Goal: Task Accomplishment & Management: Use online tool/utility

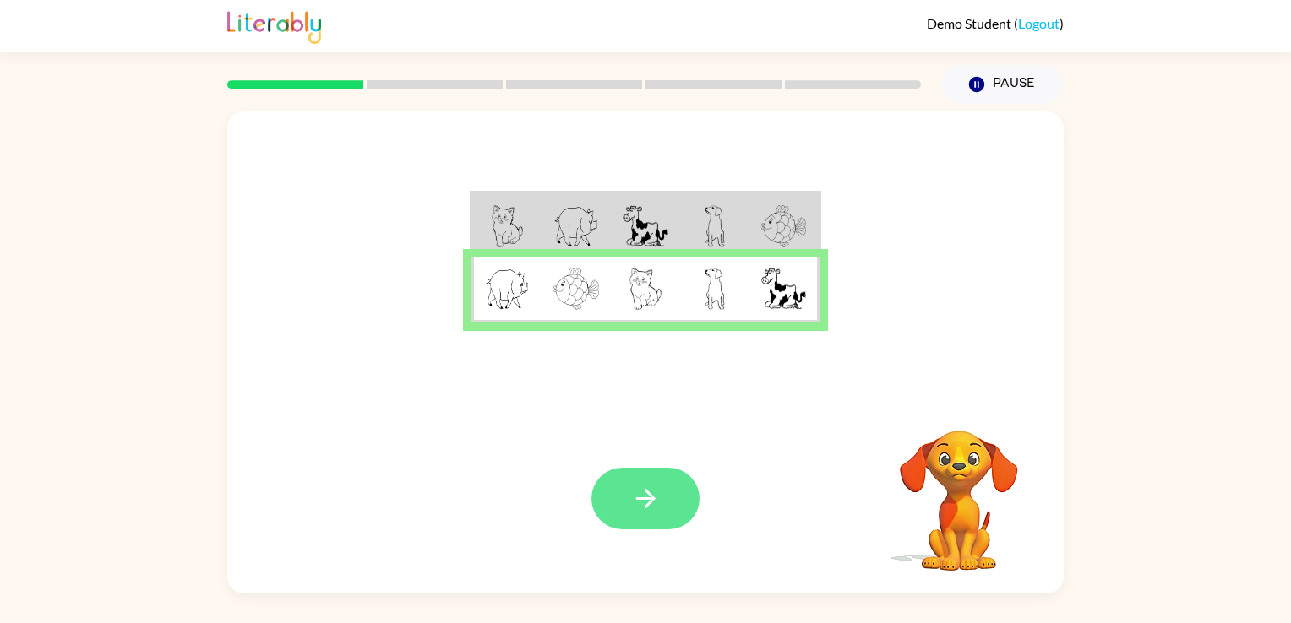
click at [653, 503] on icon "button" at bounding box center [646, 499] width 30 height 30
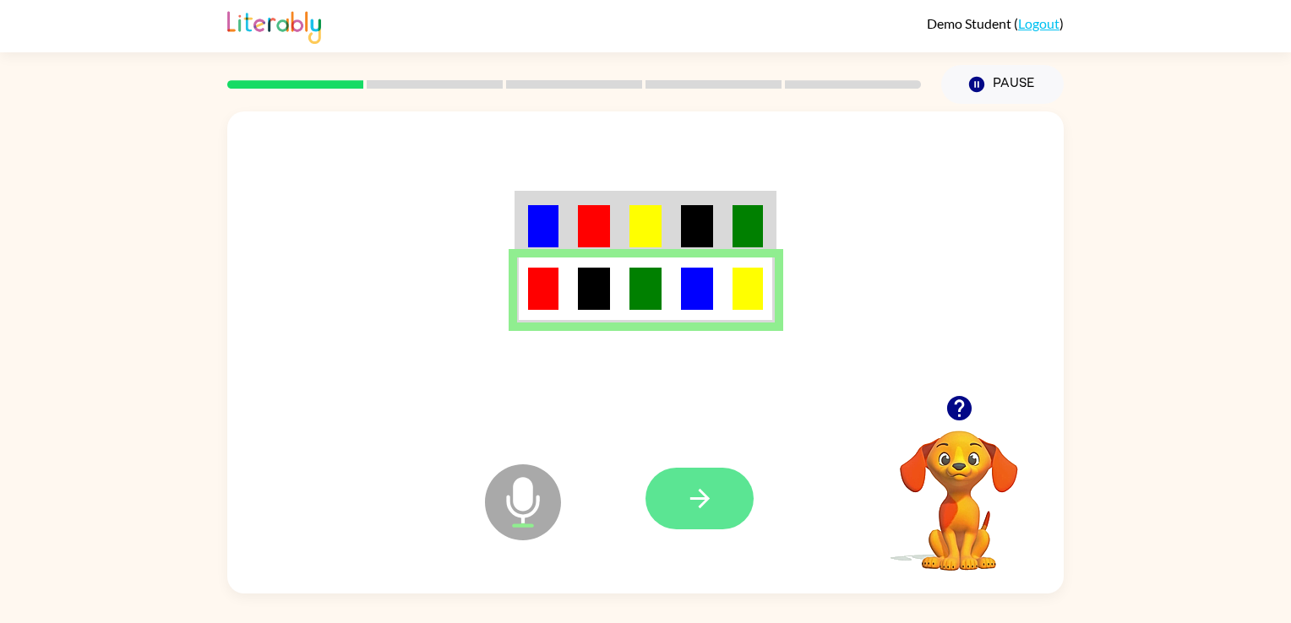
click at [710, 475] on button "button" at bounding box center [699, 499] width 108 height 62
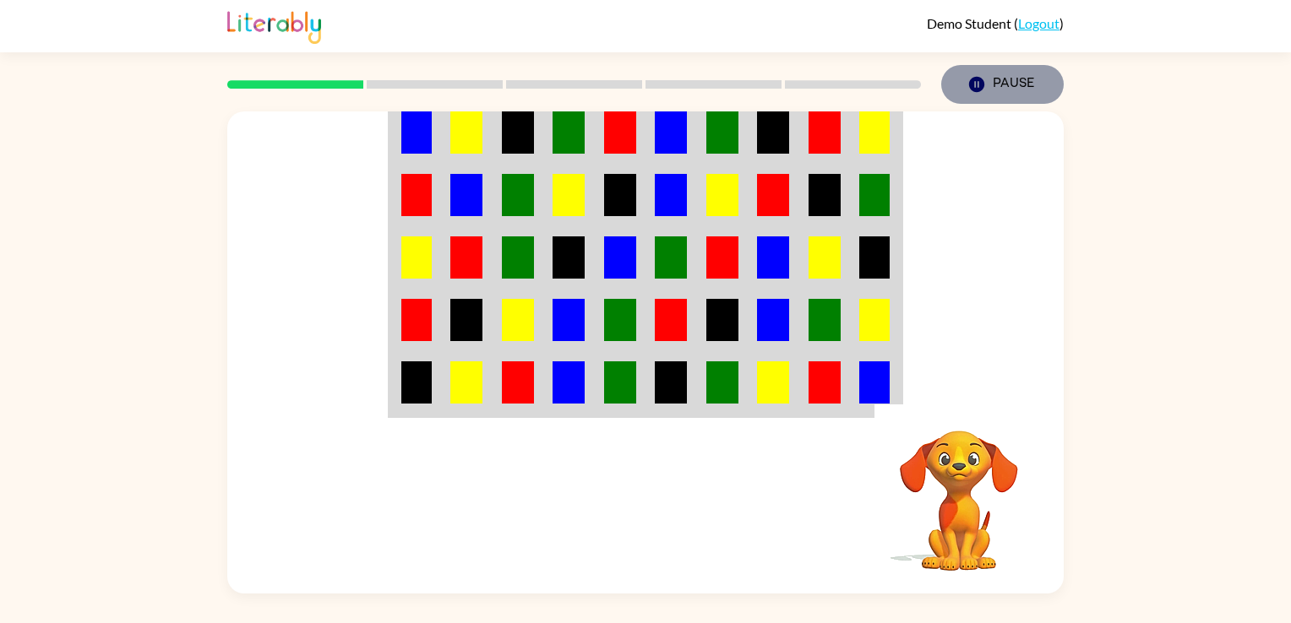
click at [974, 85] on icon "Pause" at bounding box center [976, 84] width 19 height 19
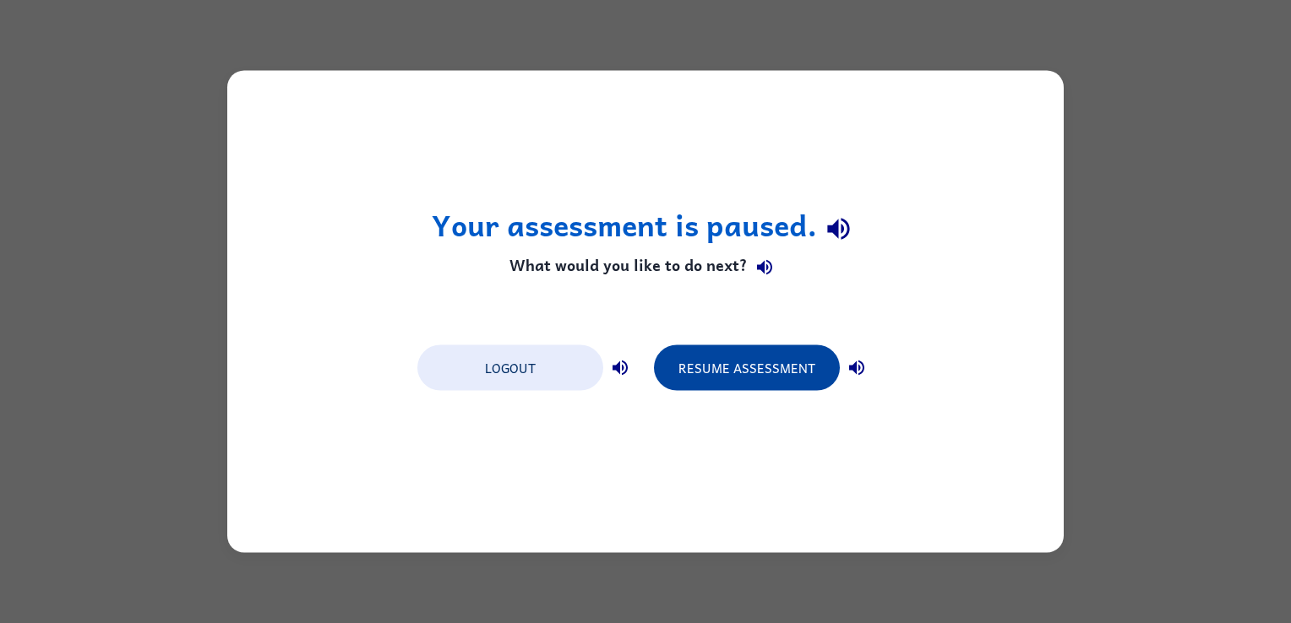
click at [761, 373] on button "Resume Assessment" at bounding box center [747, 368] width 186 height 46
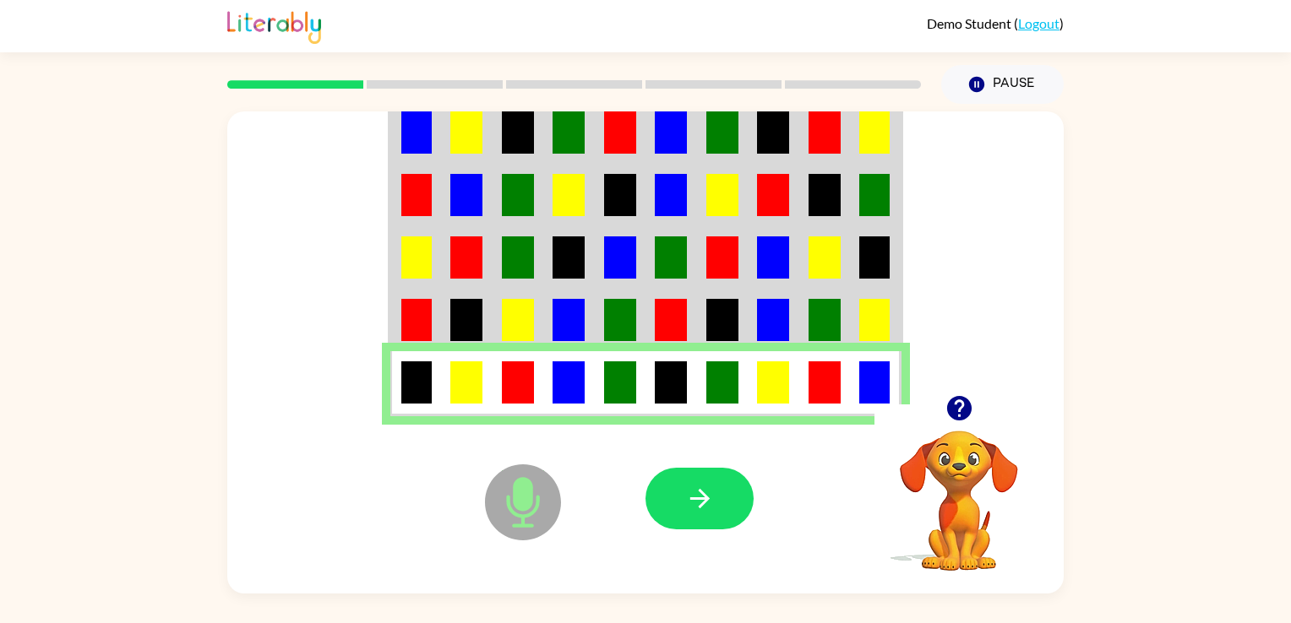
click at [699, 498] on icon "button" at bounding box center [698, 498] width 19 height 19
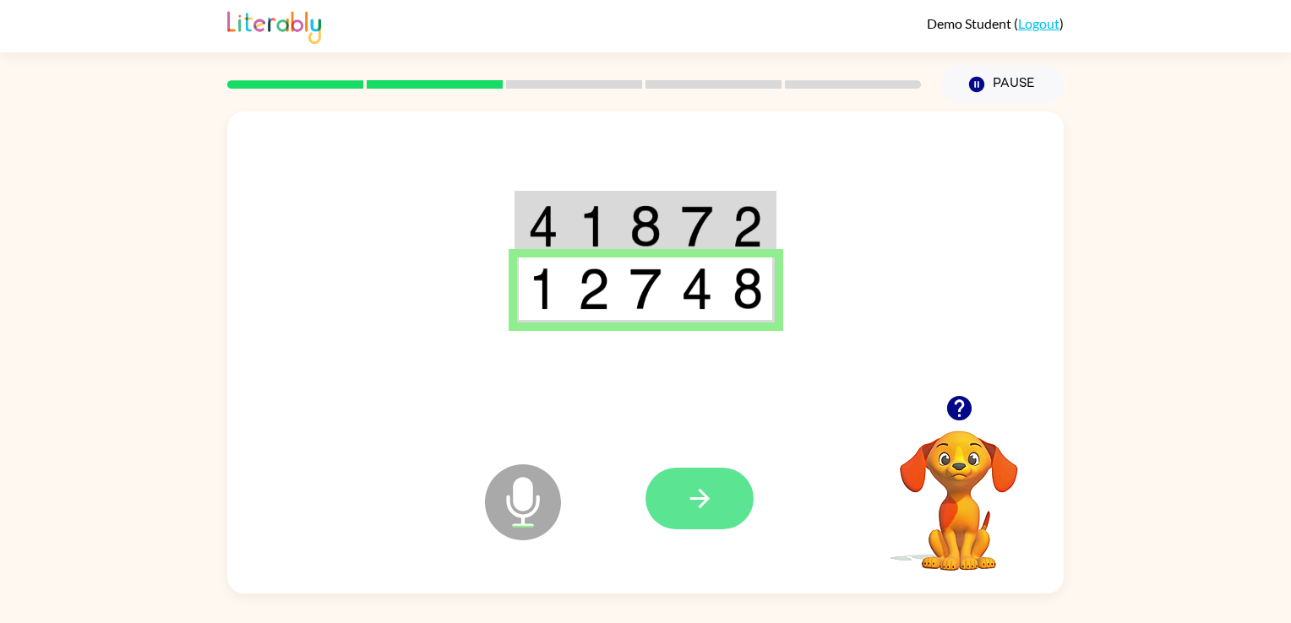
click at [706, 503] on icon "button" at bounding box center [700, 499] width 30 height 30
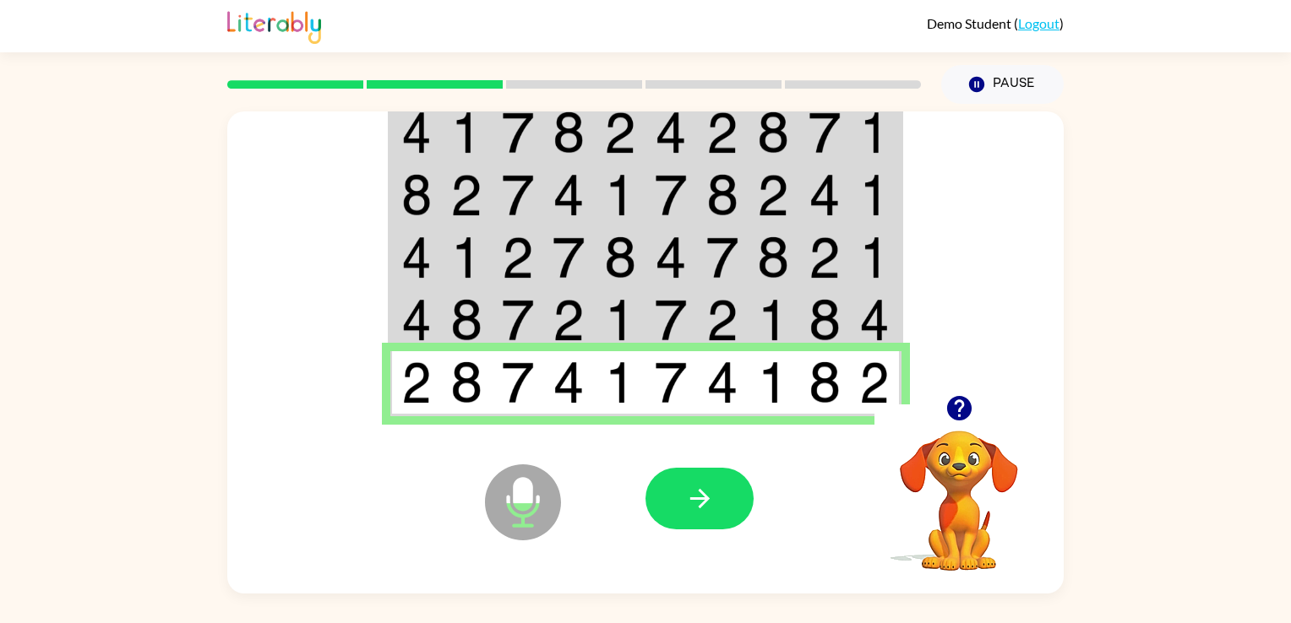
click at [732, 441] on div at bounding box center [769, 499] width 249 height 190
click at [699, 508] on icon "button" at bounding box center [698, 498] width 19 height 19
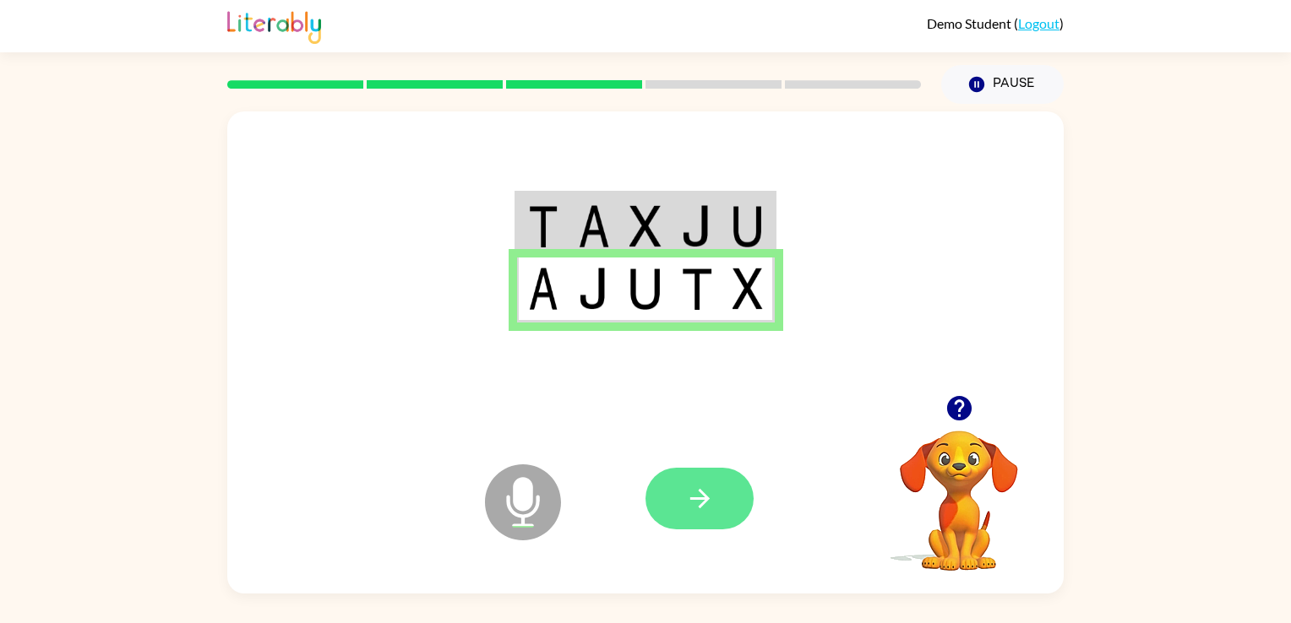
click at [703, 500] on icon "button" at bounding box center [698, 498] width 19 height 19
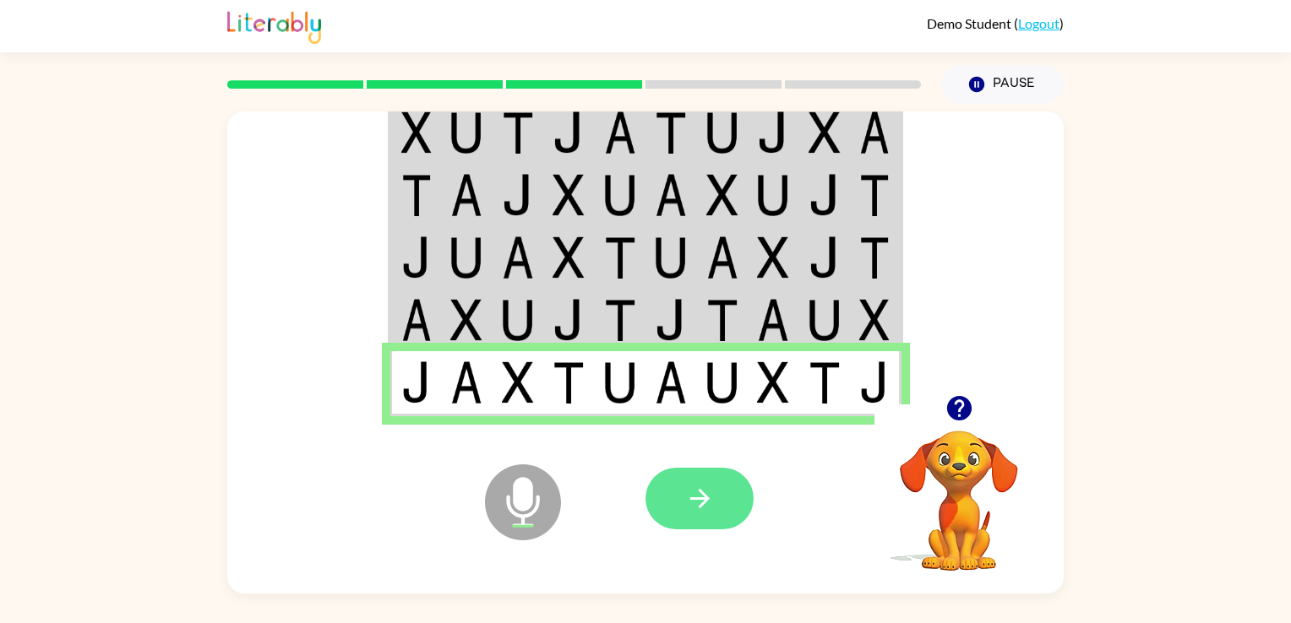
click at [715, 502] on button "button" at bounding box center [699, 499] width 108 height 62
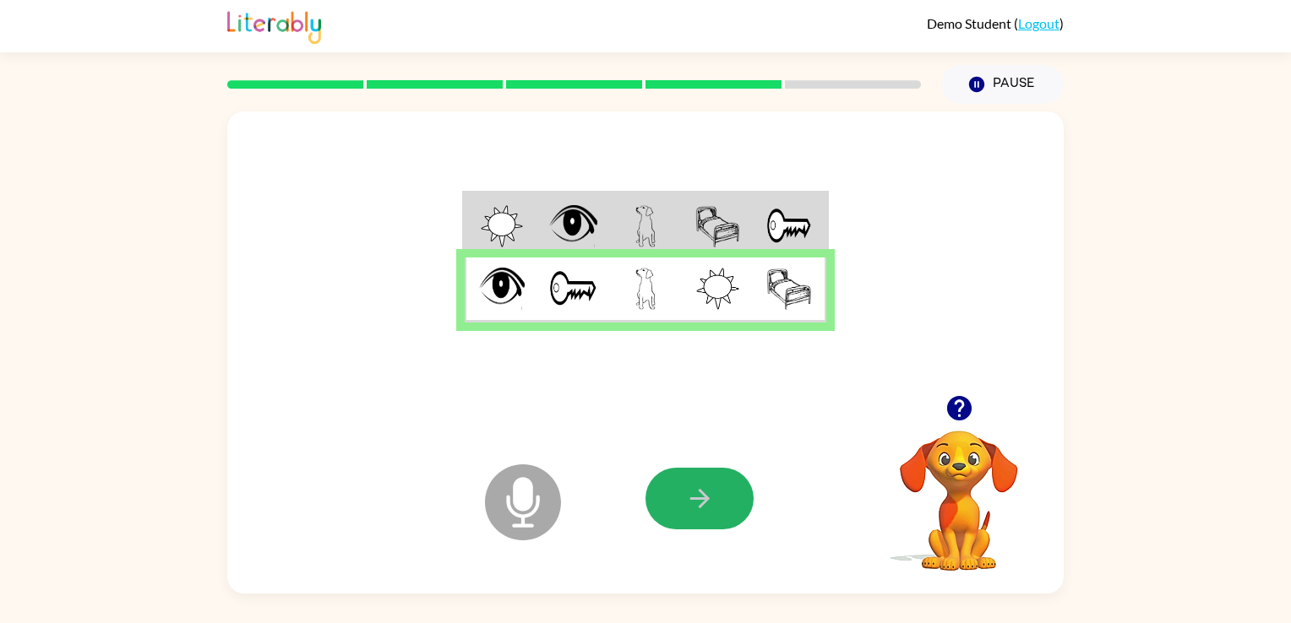
click at [707, 501] on icon "button" at bounding box center [700, 499] width 30 height 30
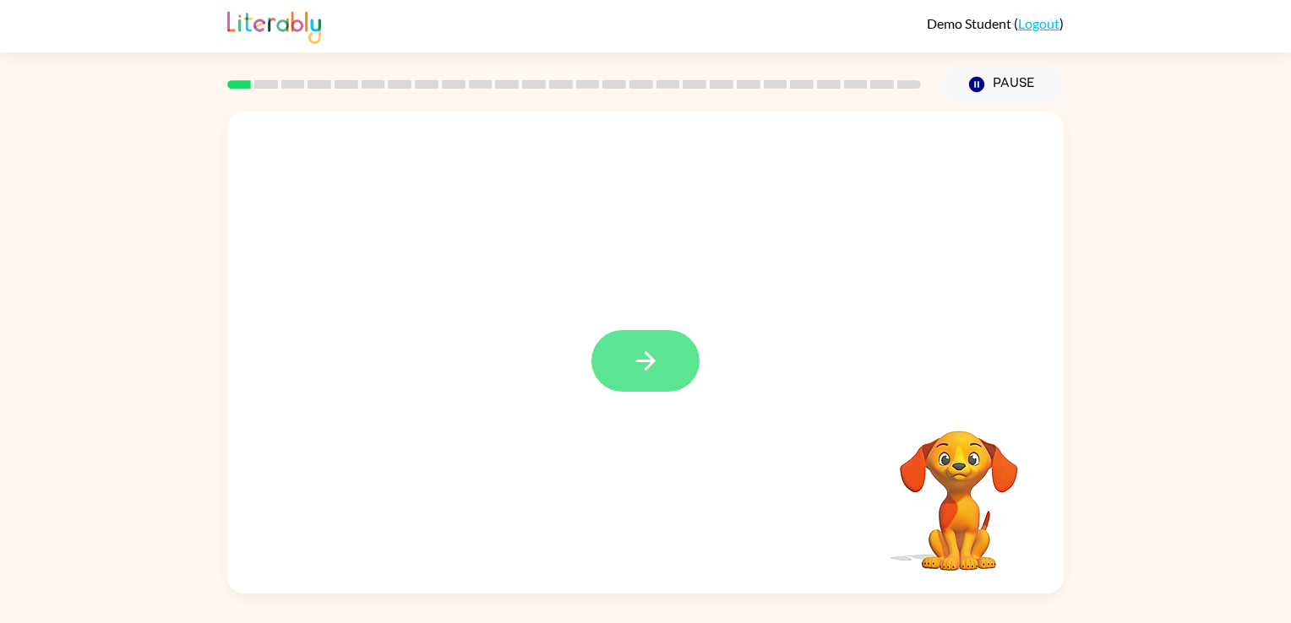
click at [676, 362] on button "button" at bounding box center [645, 361] width 108 height 62
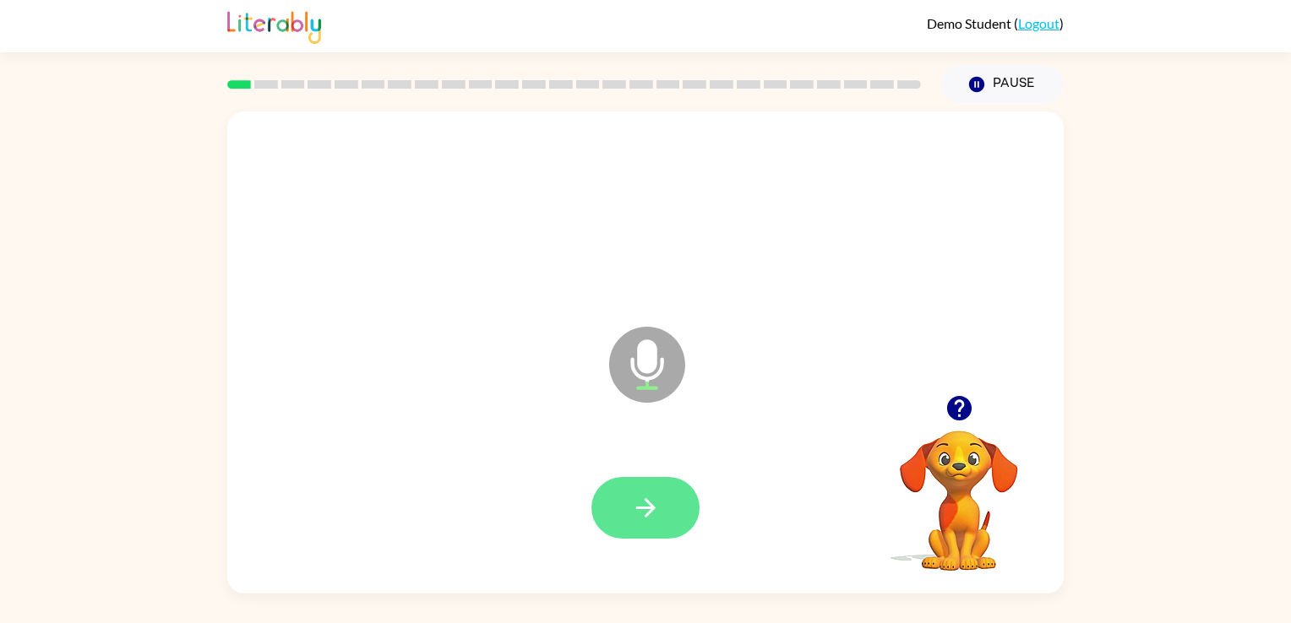
click at [662, 518] on button "button" at bounding box center [645, 508] width 108 height 62
click at [643, 510] on icon "button" at bounding box center [646, 508] width 30 height 30
click at [637, 509] on icon "button" at bounding box center [644, 507] width 19 height 19
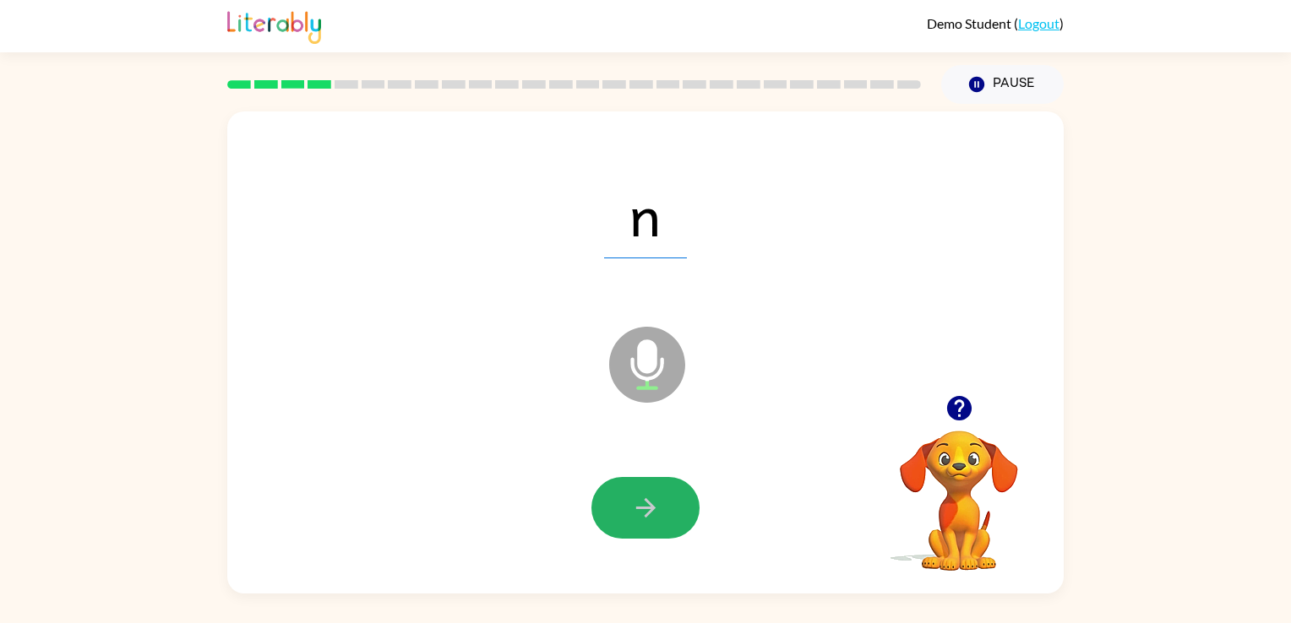
click at [635, 509] on icon "button" at bounding box center [646, 508] width 30 height 30
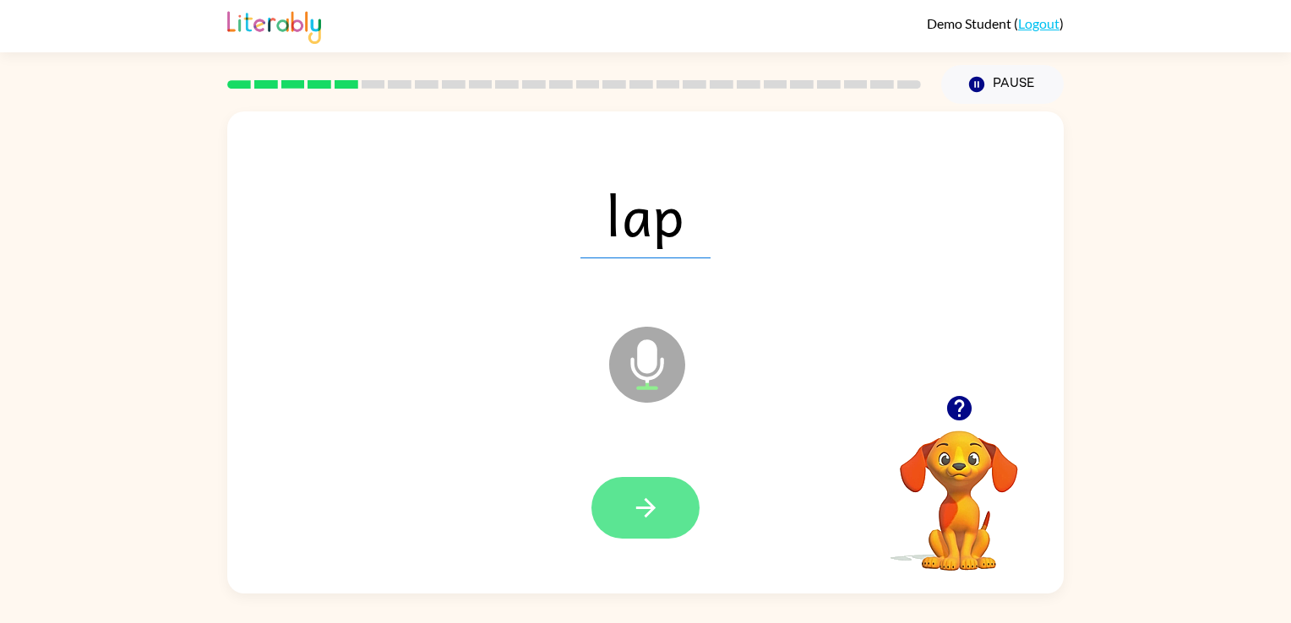
click at [639, 499] on icon "button" at bounding box center [646, 508] width 30 height 30
click at [645, 499] on icon "button" at bounding box center [644, 507] width 19 height 19
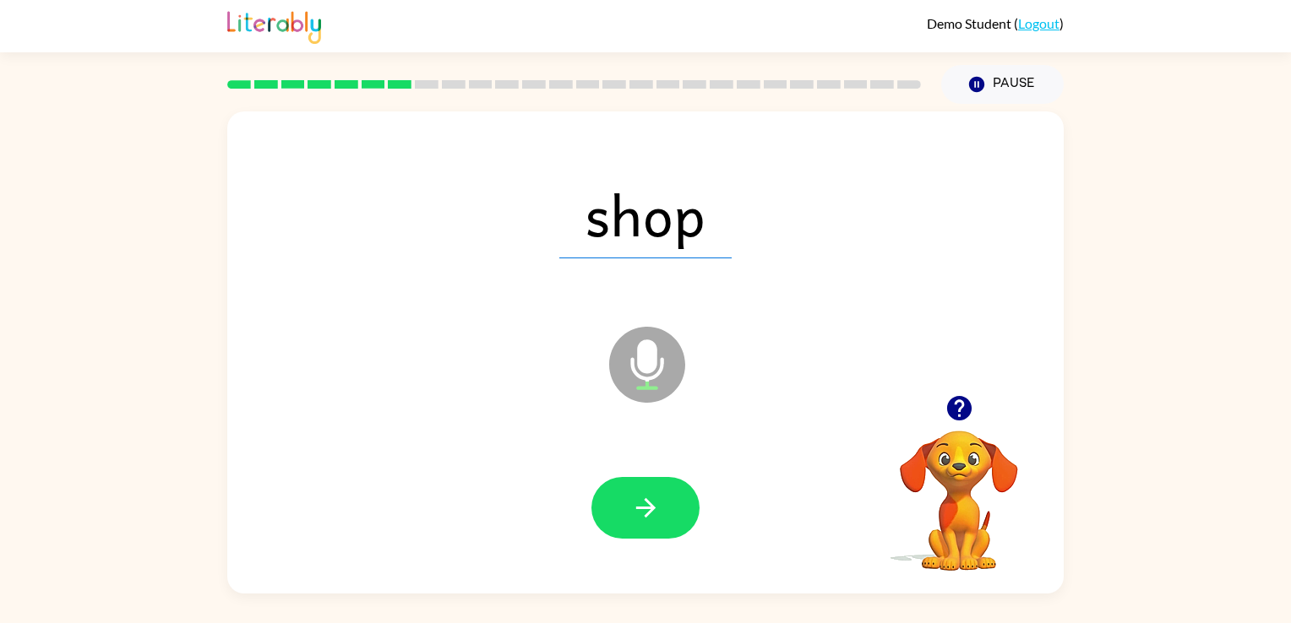
click at [654, 493] on icon "button" at bounding box center [646, 508] width 30 height 30
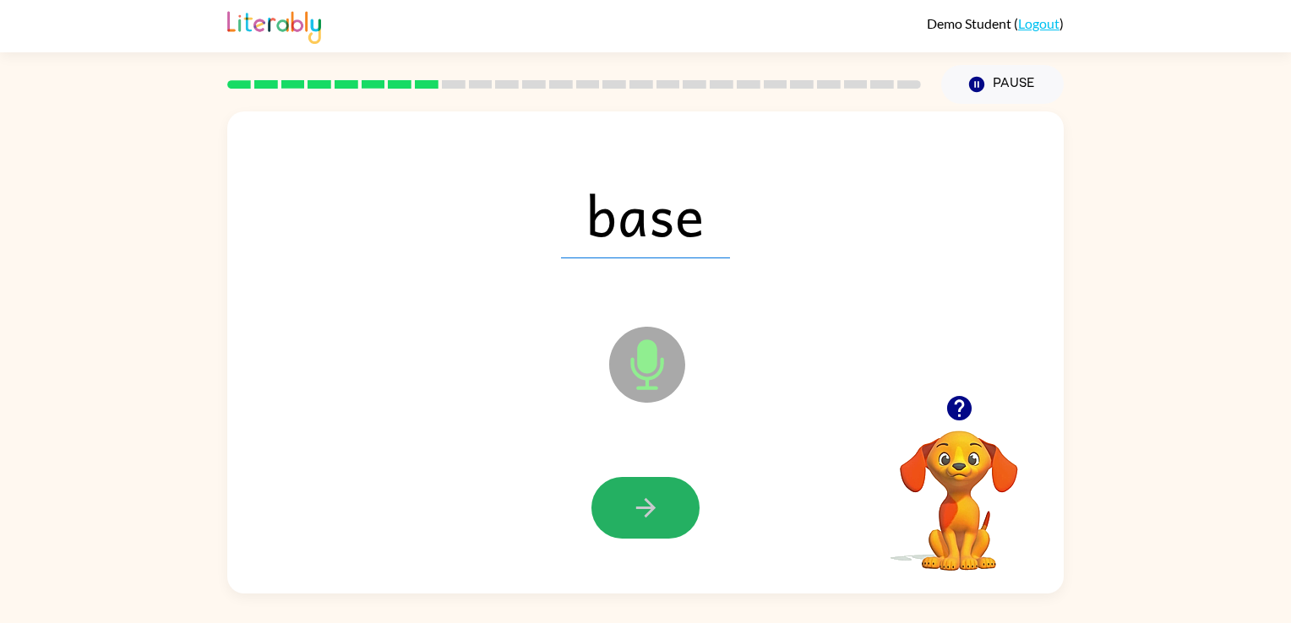
click at [659, 493] on icon "button" at bounding box center [646, 508] width 30 height 30
click at [659, 509] on icon "button" at bounding box center [646, 508] width 30 height 30
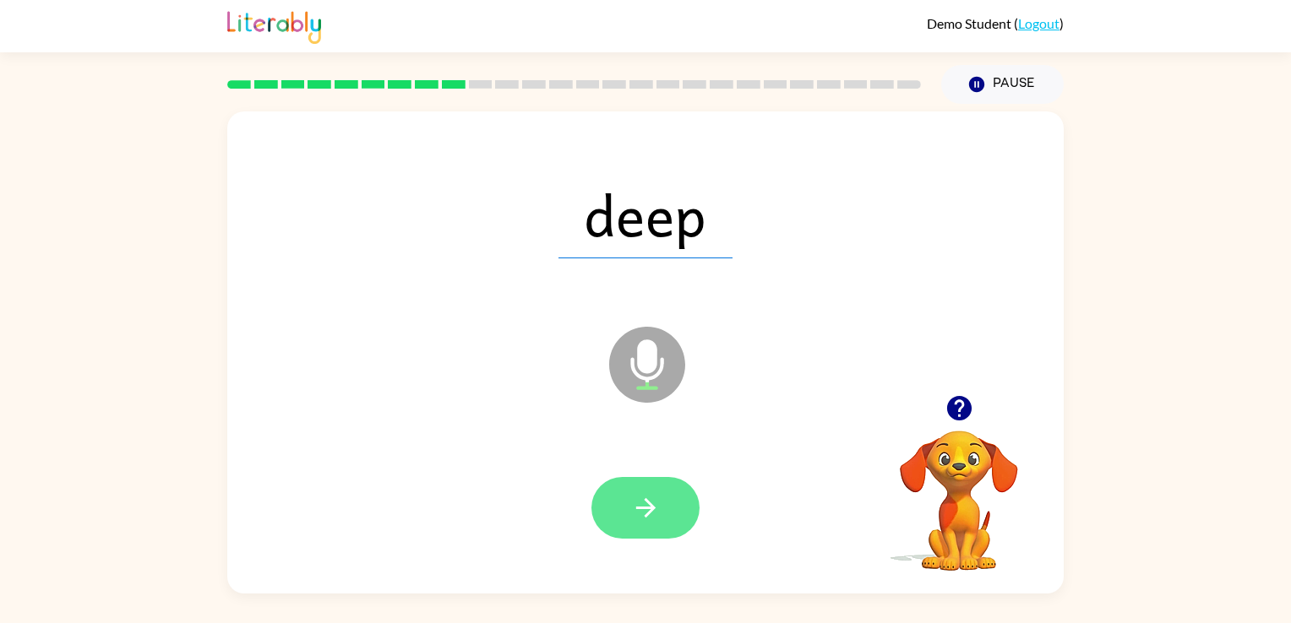
click at [652, 505] on icon "button" at bounding box center [646, 508] width 30 height 30
click at [665, 510] on button "button" at bounding box center [645, 508] width 108 height 62
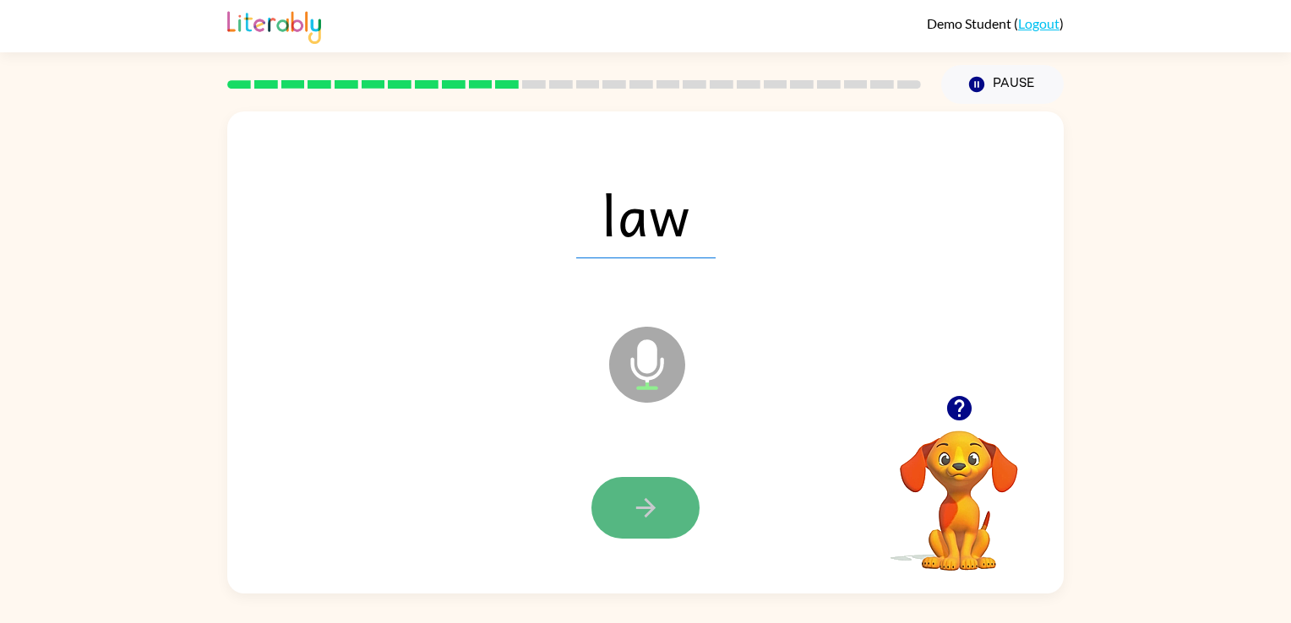
click at [642, 509] on icon "button" at bounding box center [646, 508] width 30 height 30
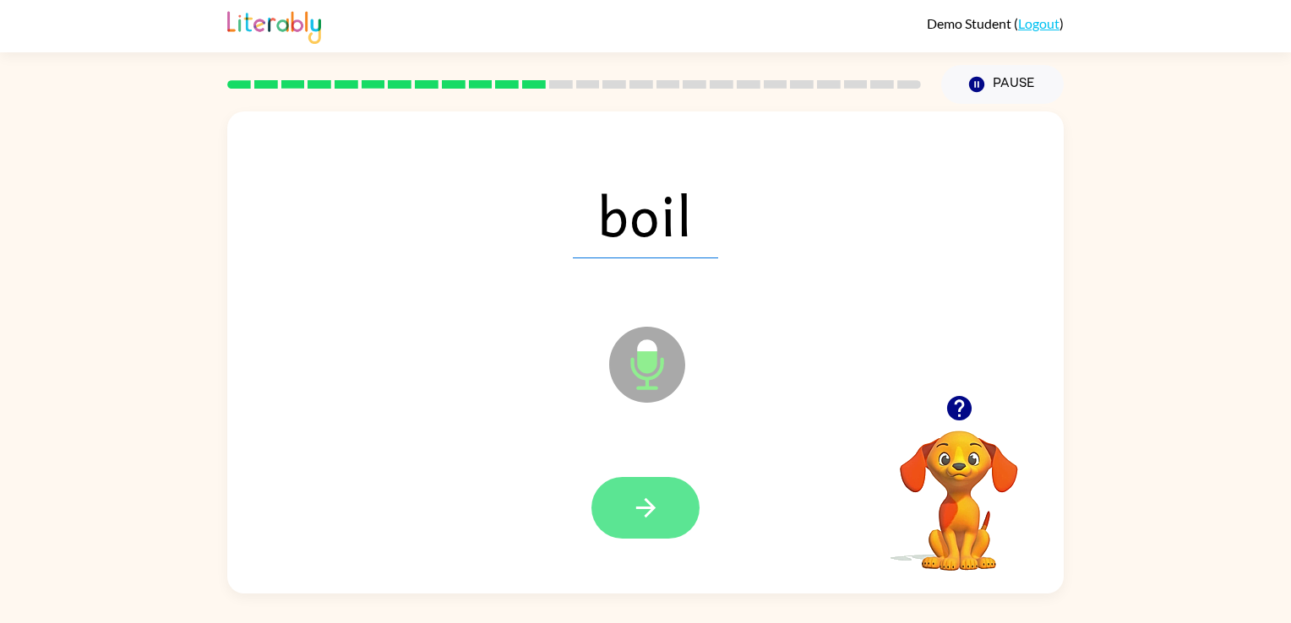
click at [685, 503] on button "button" at bounding box center [645, 508] width 108 height 62
click at [667, 509] on button "button" at bounding box center [645, 508] width 108 height 62
click at [661, 484] on button "button" at bounding box center [645, 508] width 108 height 62
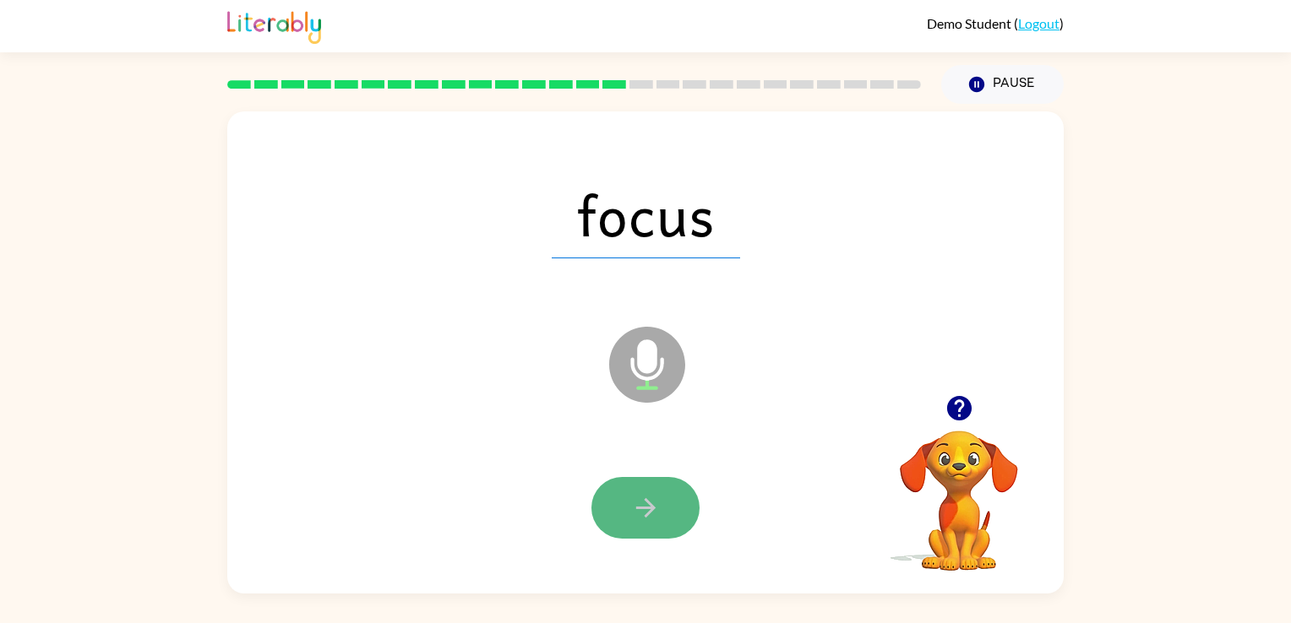
click at [663, 506] on button "button" at bounding box center [645, 508] width 108 height 62
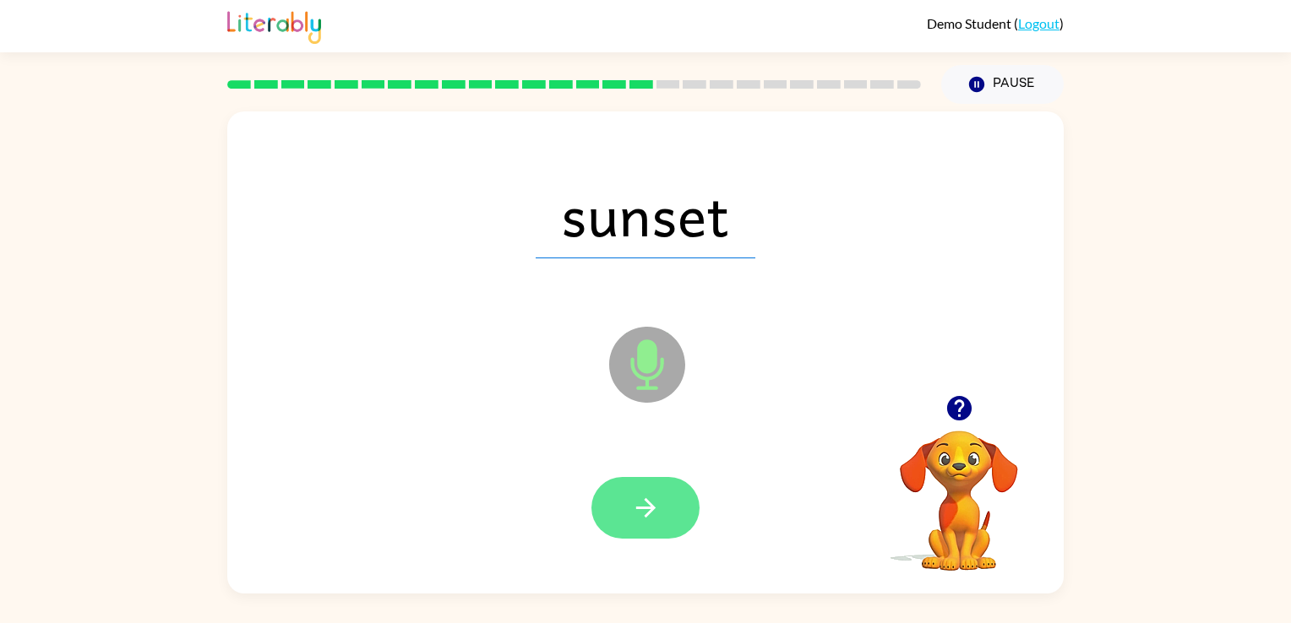
click at [607, 521] on button "button" at bounding box center [645, 508] width 108 height 62
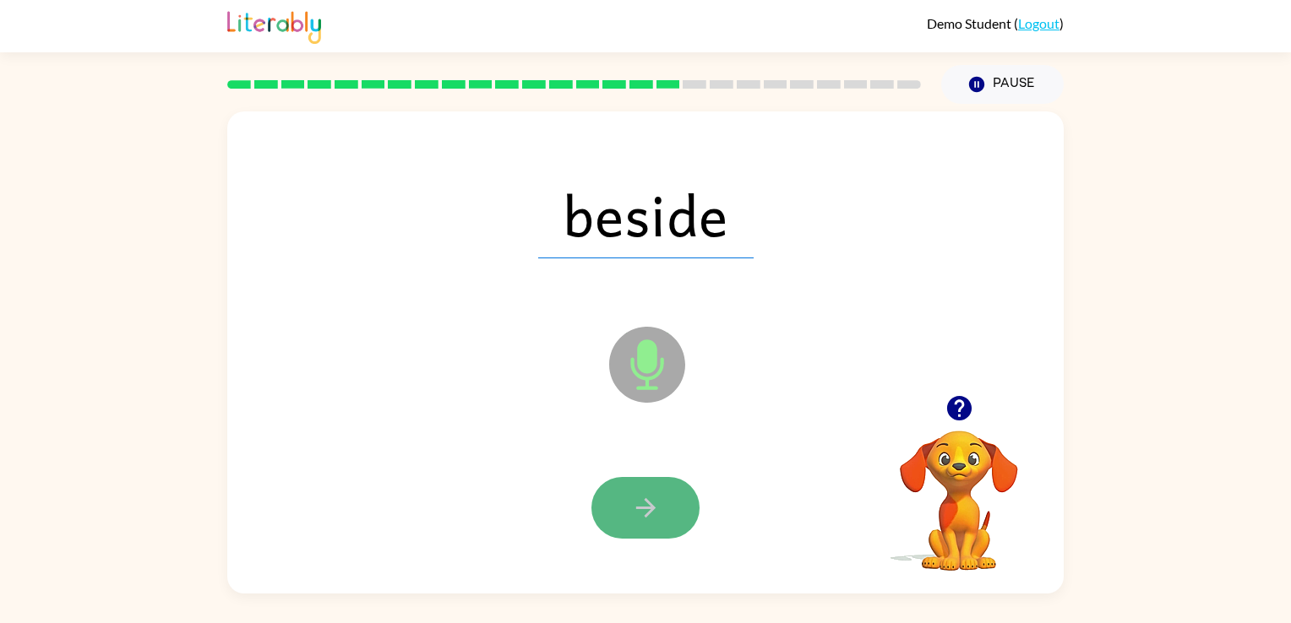
click at [664, 494] on button "button" at bounding box center [645, 508] width 108 height 62
click at [673, 522] on button "button" at bounding box center [645, 508] width 108 height 62
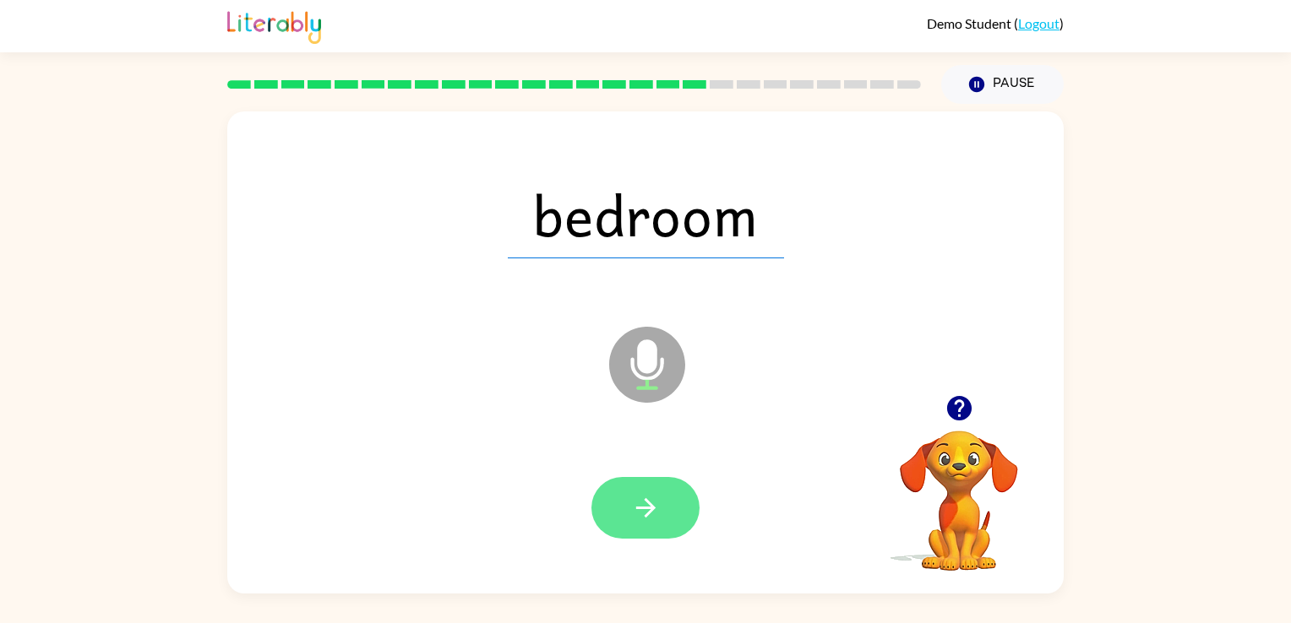
click at [669, 500] on button "button" at bounding box center [645, 508] width 108 height 62
click at [665, 494] on button "button" at bounding box center [645, 508] width 108 height 62
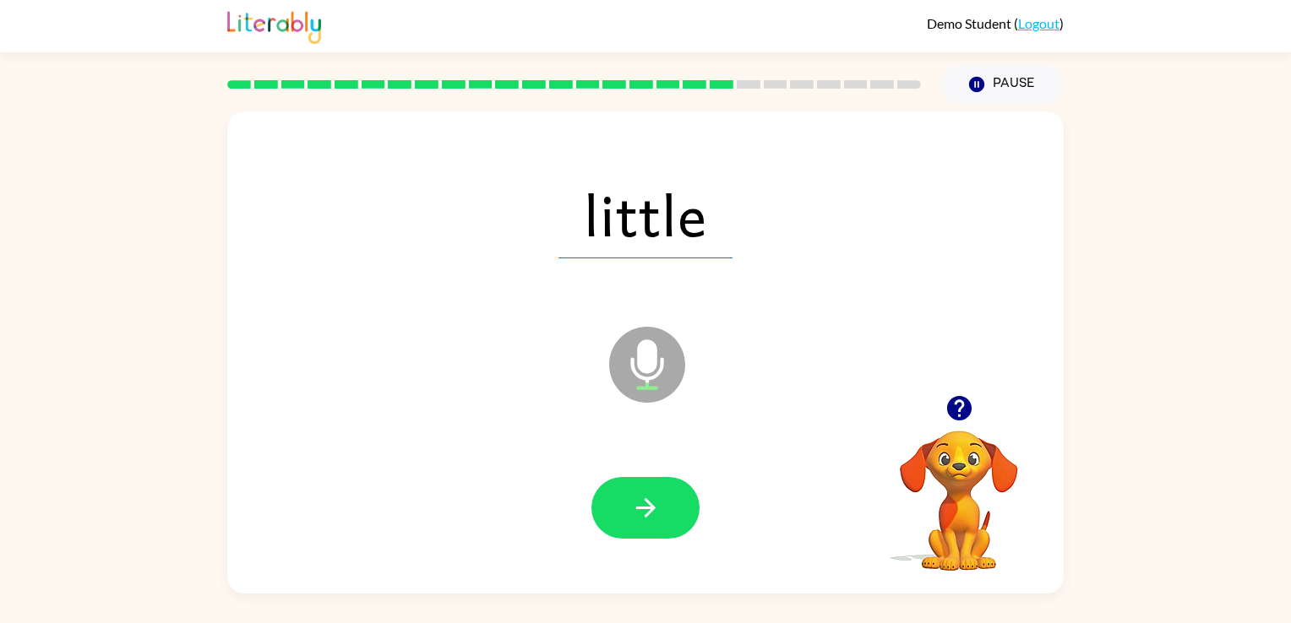
click at [639, 515] on icon "button" at bounding box center [646, 508] width 30 height 30
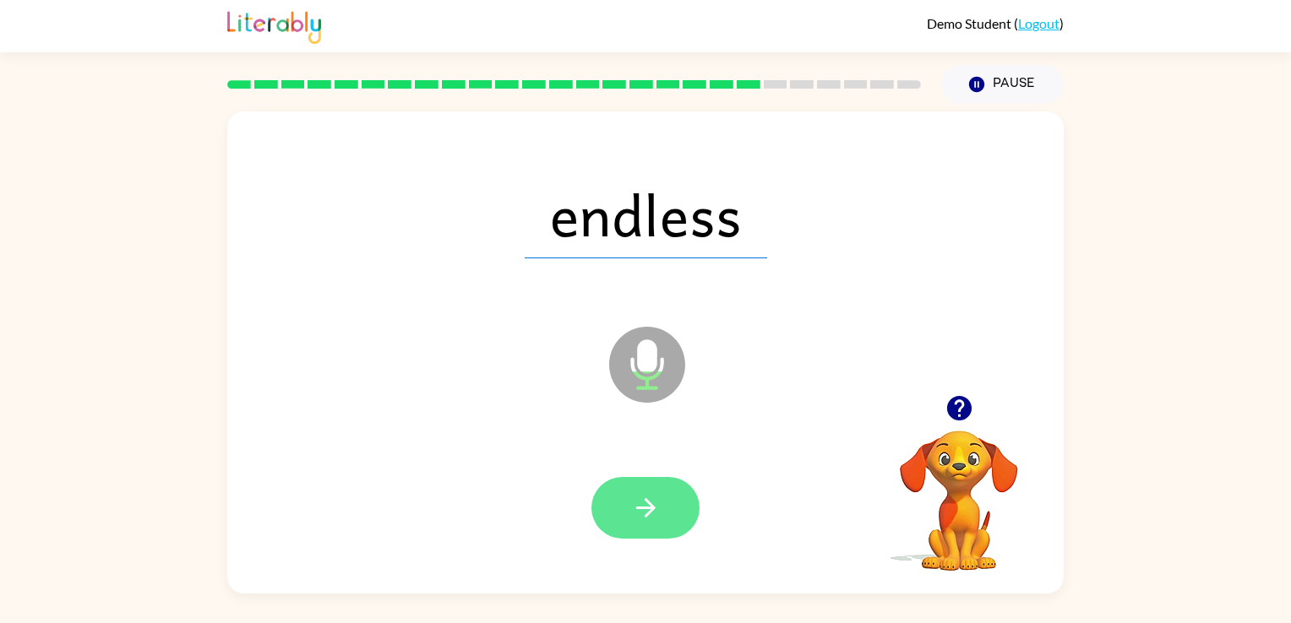
click at [644, 509] on icon "button" at bounding box center [644, 507] width 19 height 19
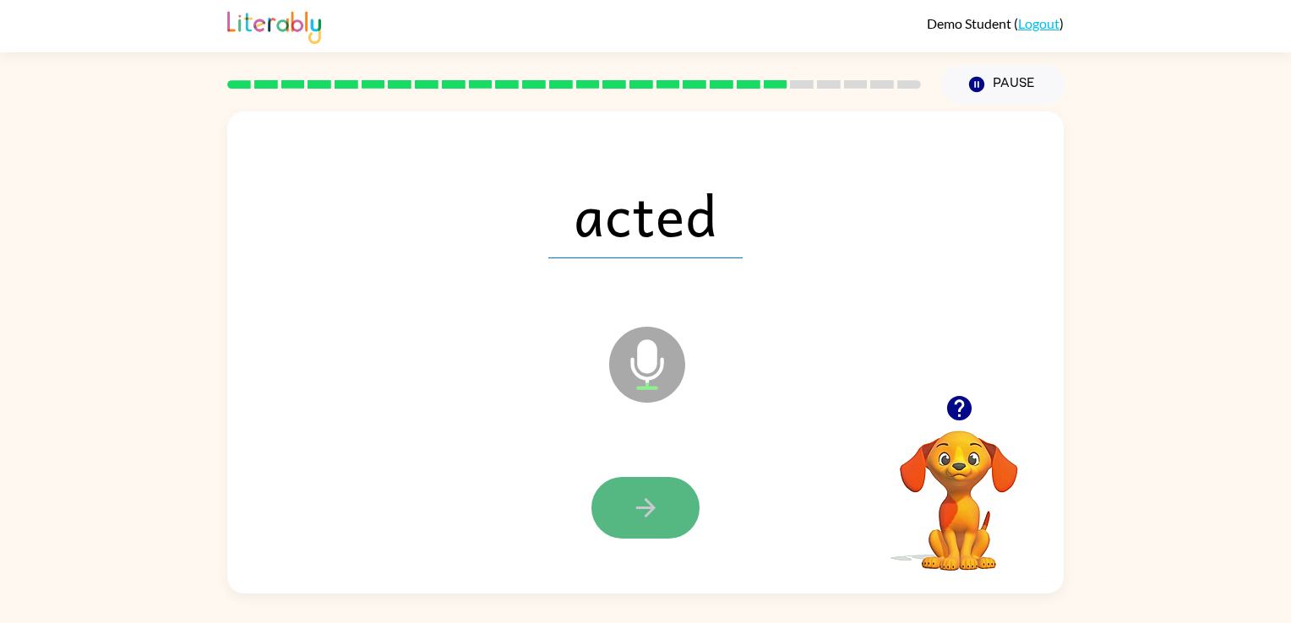
click at [637, 494] on icon "button" at bounding box center [646, 508] width 30 height 30
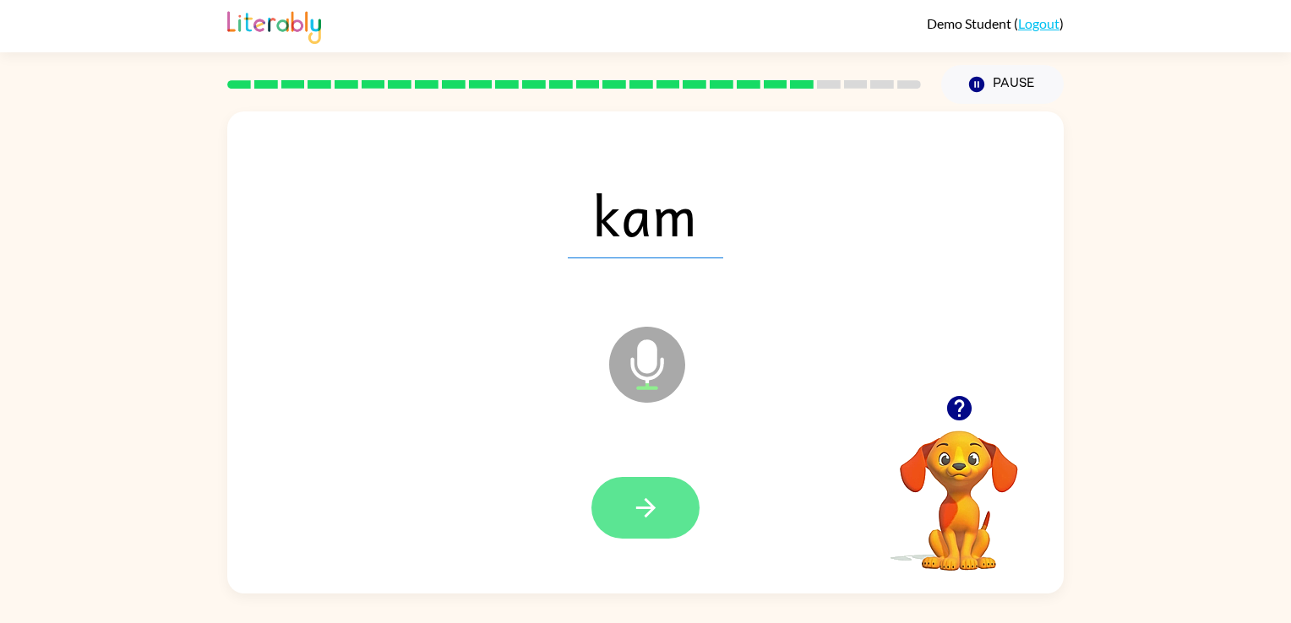
click at [645, 508] on icon "button" at bounding box center [644, 507] width 19 height 19
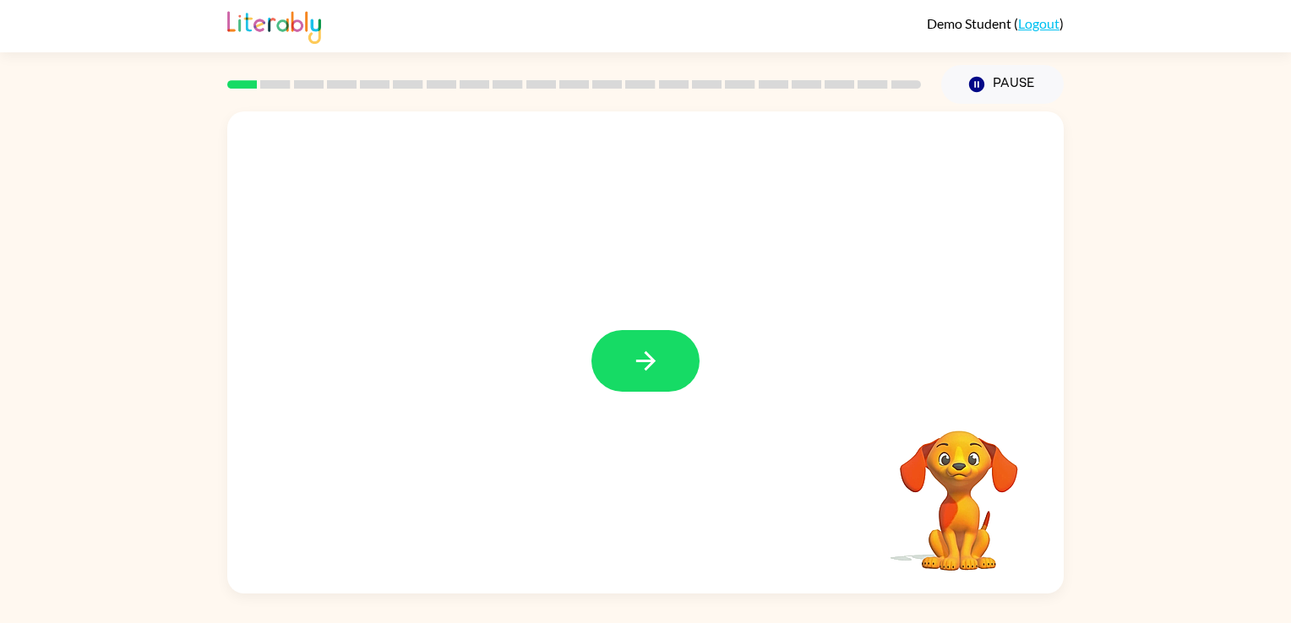
click at [724, 349] on div at bounding box center [645, 353] width 836 height 482
click at [661, 351] on button "button" at bounding box center [645, 361] width 108 height 62
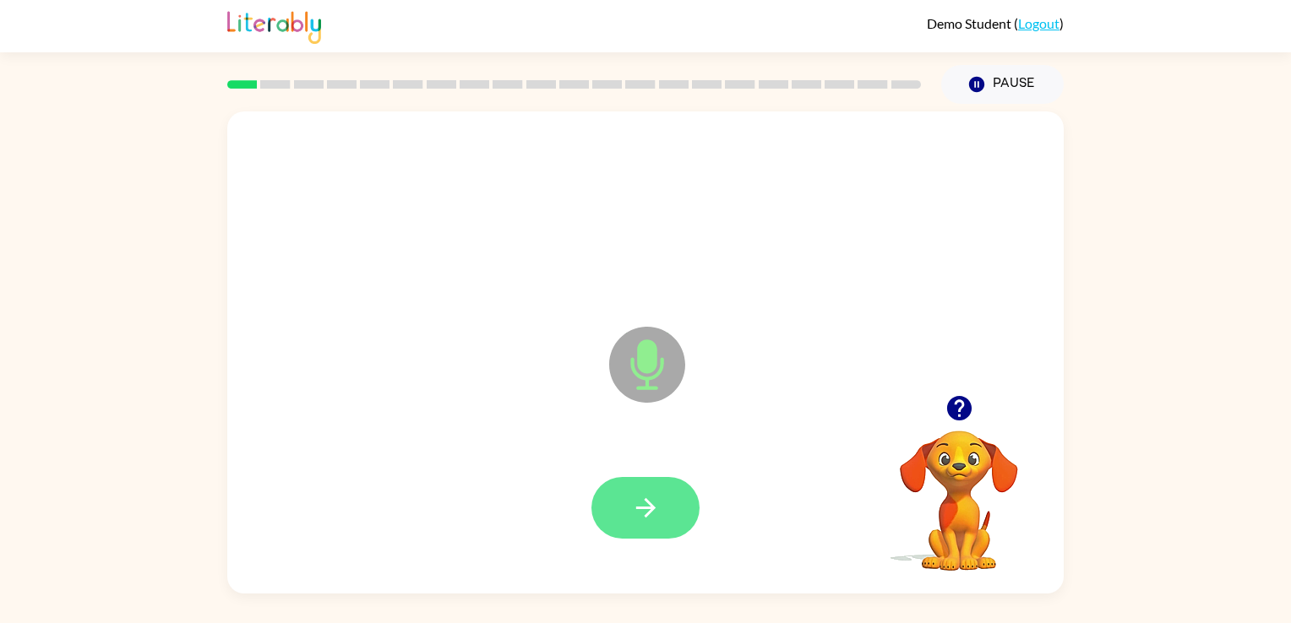
click at [660, 495] on button "button" at bounding box center [645, 508] width 108 height 62
